Goal: Browse casually

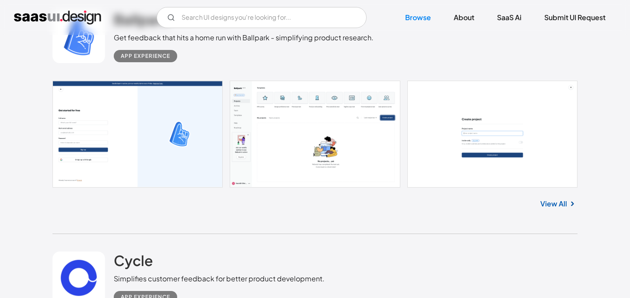
scroll to position [3796, 0]
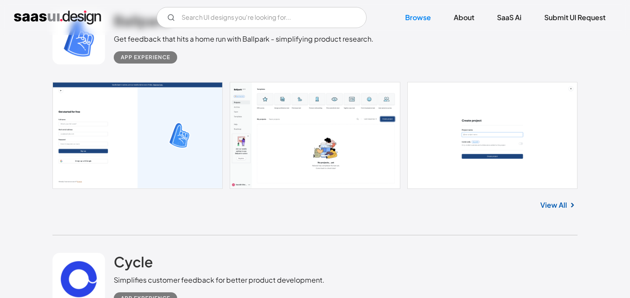
click at [558, 209] on link "View All" at bounding box center [553, 205] width 27 height 11
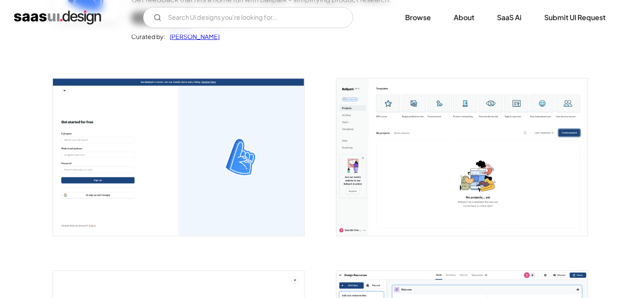
scroll to position [128, 0]
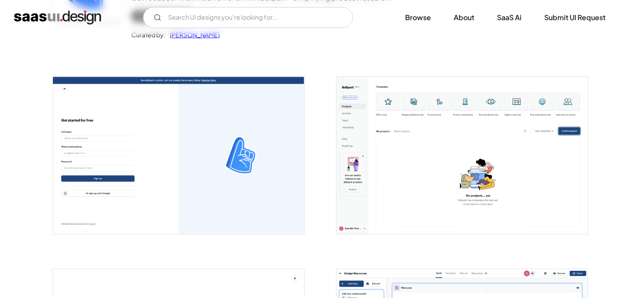
click at [405, 126] on img "open lightbox" at bounding box center [462, 155] width 251 height 157
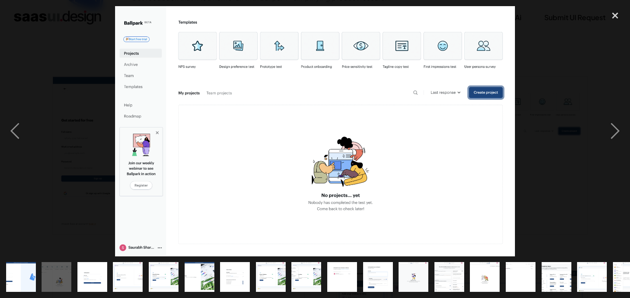
click at [112, 282] on div "show item 4 of 18" at bounding box center [128, 277] width 36 height 42
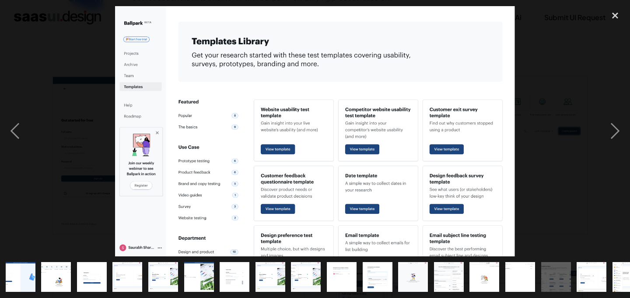
scroll to position [0, 0]
